Goal: Transaction & Acquisition: Purchase product/service

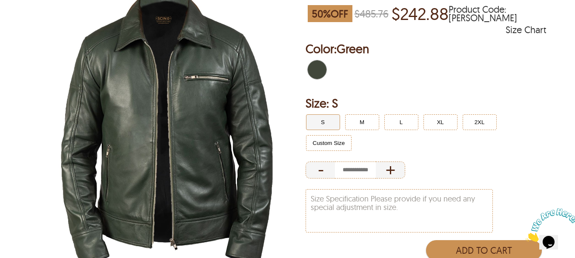
click at [159, 155] on img at bounding box center [167, 123] width 276 height 345
click at [189, 143] on img at bounding box center [167, 123] width 276 height 345
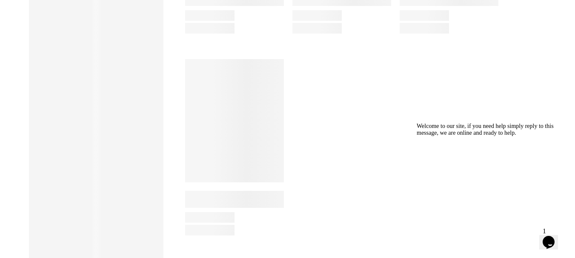
scroll to position [312, 0]
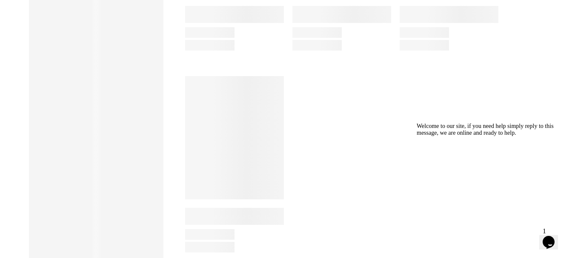
select select "********"
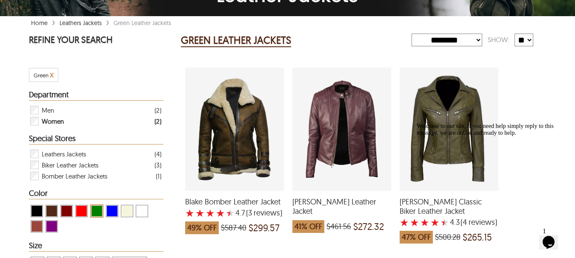
scroll to position [85, 0]
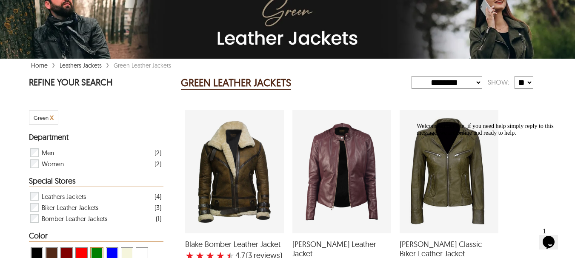
click at [92, 66] on link "Leathers Jackets" at bounding box center [80, 66] width 46 height 8
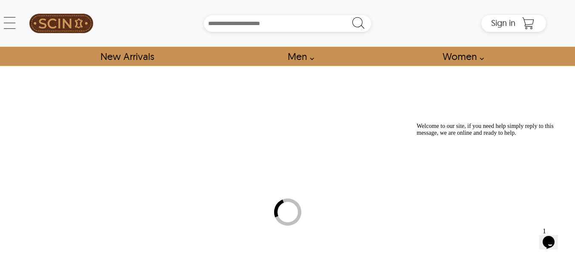
select select "********"
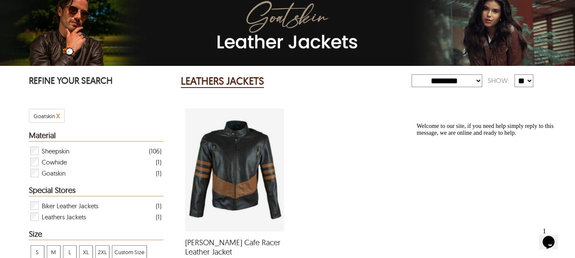
scroll to position [85, 0]
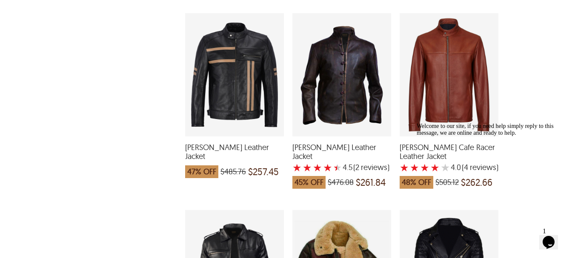
scroll to position [1149, 0]
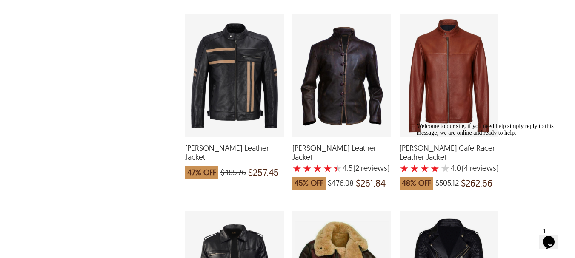
click at [342, 91] on div "Brent Biker Leather Jacket with a 4.5 Star Rating 2 Product Review which was at…" at bounding box center [341, 75] width 99 height 123
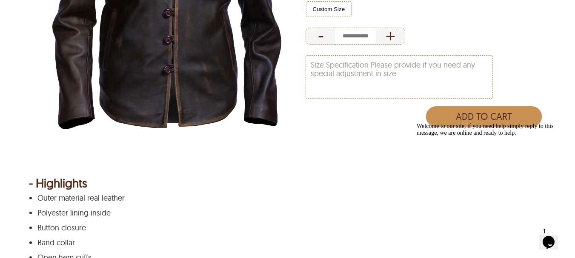
scroll to position [128, 0]
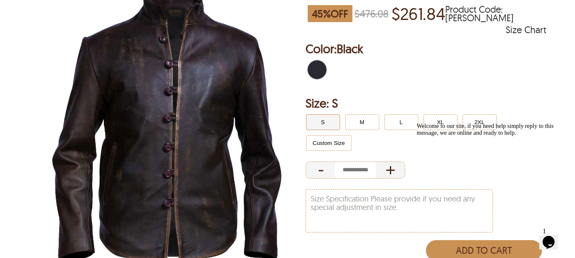
click at [174, 134] on img at bounding box center [167, 123] width 276 height 345
select select "********"
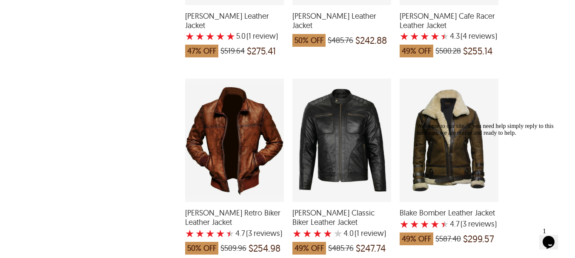
scroll to position [1703, 0]
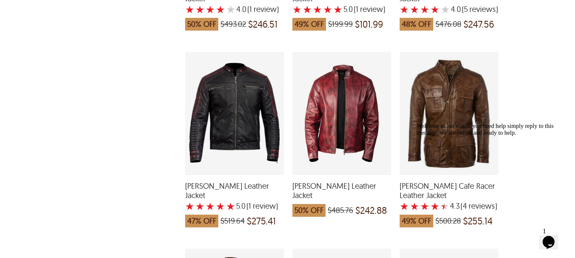
click at [444, 133] on div "Welcome to our site, if you need help simply reply to this message, we are onli…" at bounding box center [493, 130] width 153 height 14
click at [448, 129] on div "Welcome to our site, if you need help simply reply to this message, we are onli…" at bounding box center [493, 130] width 153 height 14
click at [453, 124] on div "Welcome to our site, if you need help simply reply to this message, we are onli…" at bounding box center [493, 130] width 153 height 14
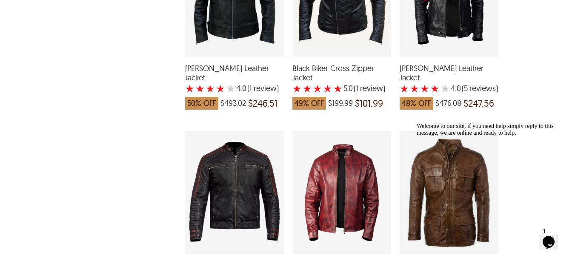
scroll to position [1618, 0]
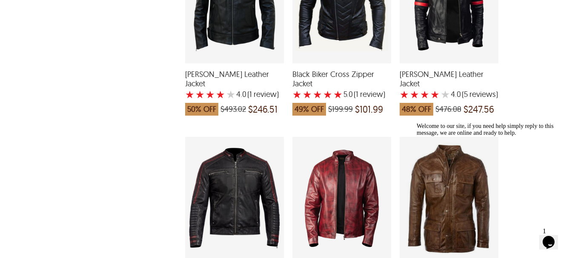
click at [417, 123] on icon "Chat attention grabber" at bounding box center [417, 123] width 0 height 0
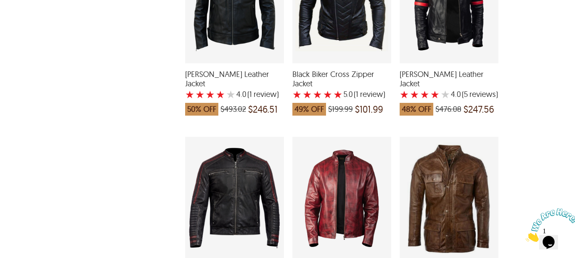
click at [456, 183] on div "Keith Cafe Racer Leather Jacket with a 4.25 Star Rating 4 Product Review which …" at bounding box center [449, 198] width 99 height 123
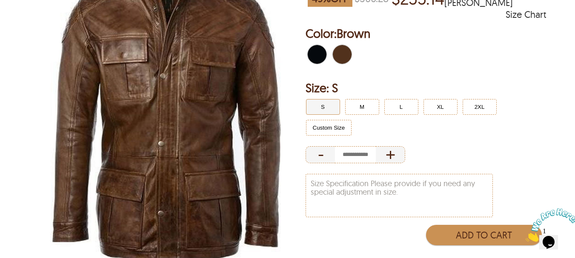
scroll to position [128, 0]
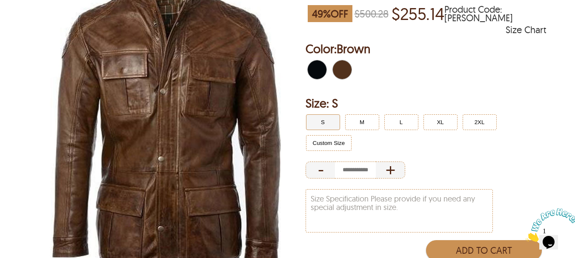
click at [165, 135] on img at bounding box center [167, 123] width 276 height 345
select select "********"
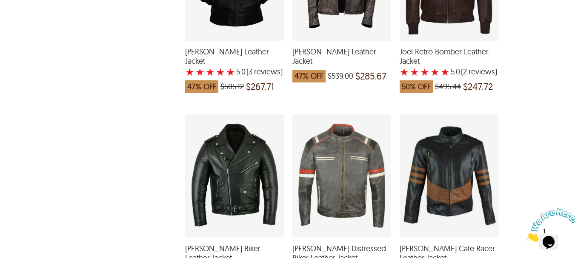
scroll to position [724, 0]
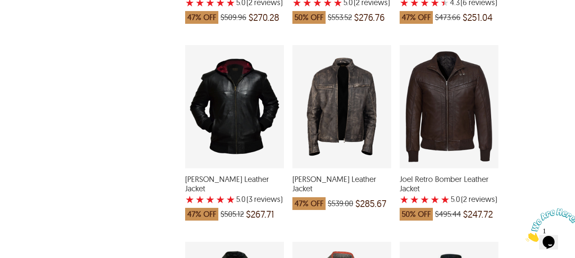
click at [341, 130] on div "Lewis Biker Leather Jacket which was at a price of $539.00, now after discount …" at bounding box center [341, 106] width 99 height 123
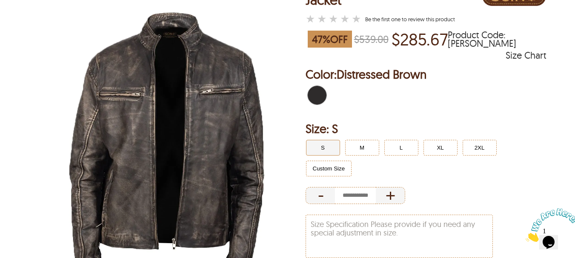
scroll to position [85, 0]
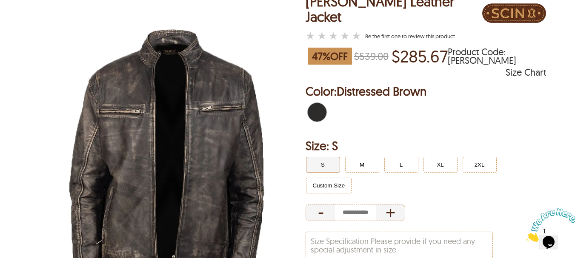
click at [184, 152] on img at bounding box center [167, 166] width 276 height 345
select select "********"
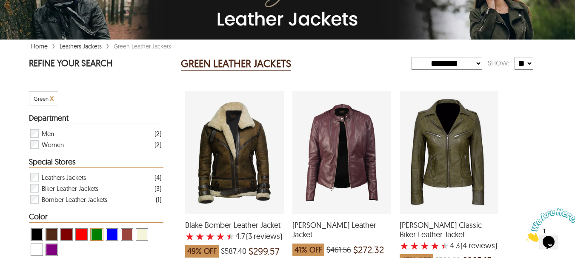
scroll to position [85, 0]
